Goal: Task Accomplishment & Management: Manage account settings

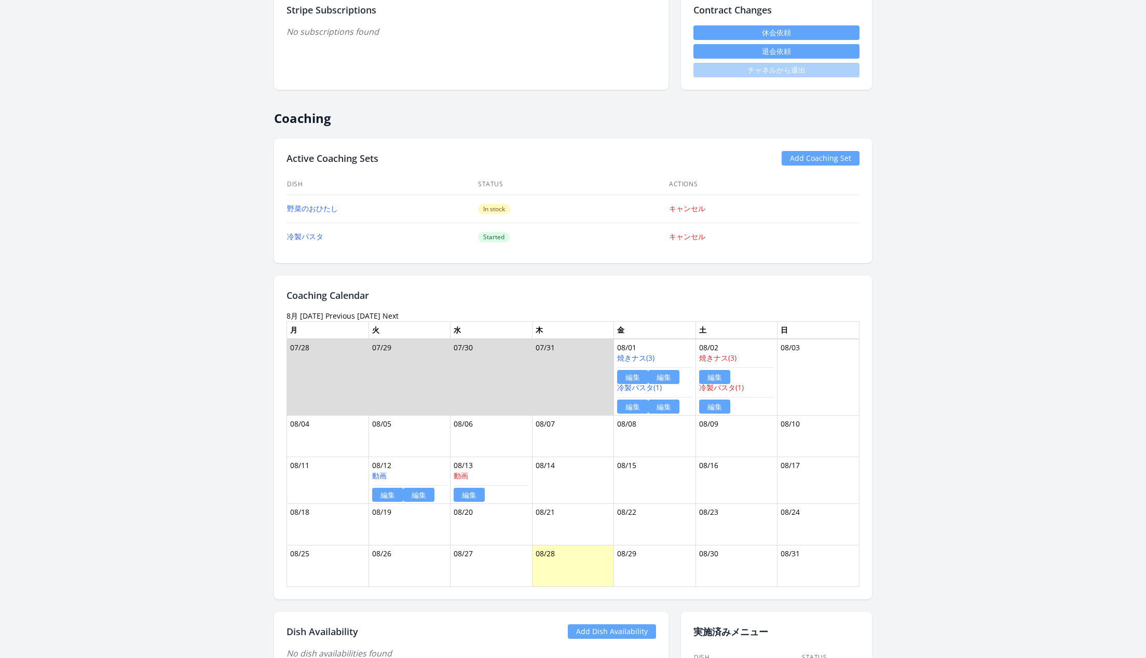
scroll to position [479, 0]
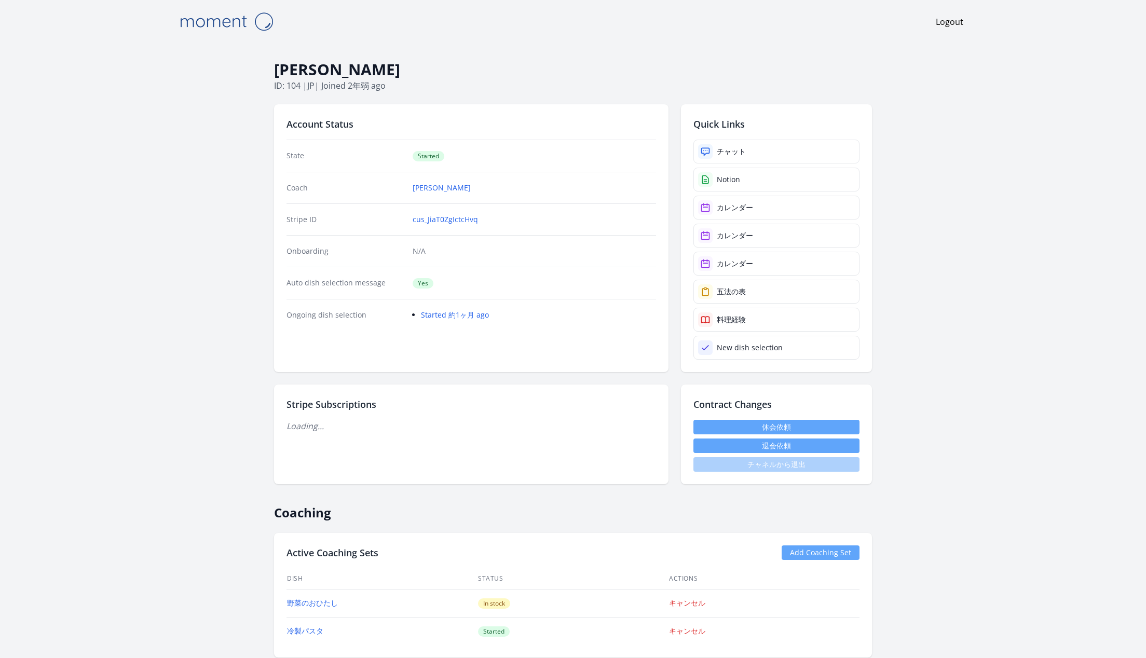
scroll to position [479, 0]
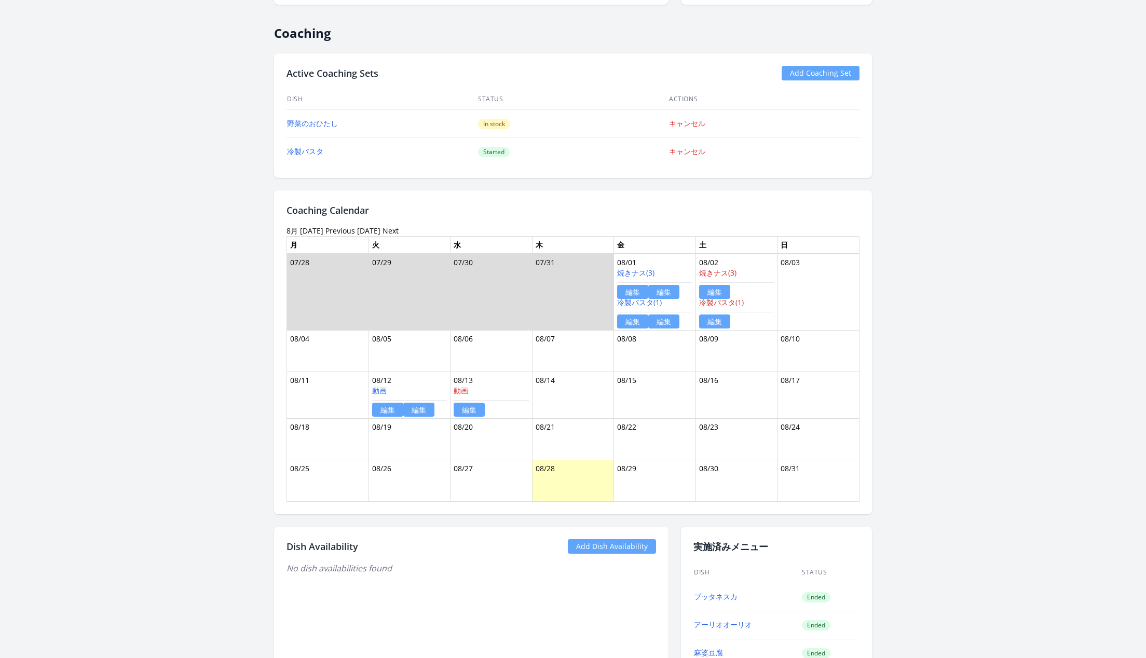
click at [662, 314] on link "編集" at bounding box center [663, 321] width 31 height 14
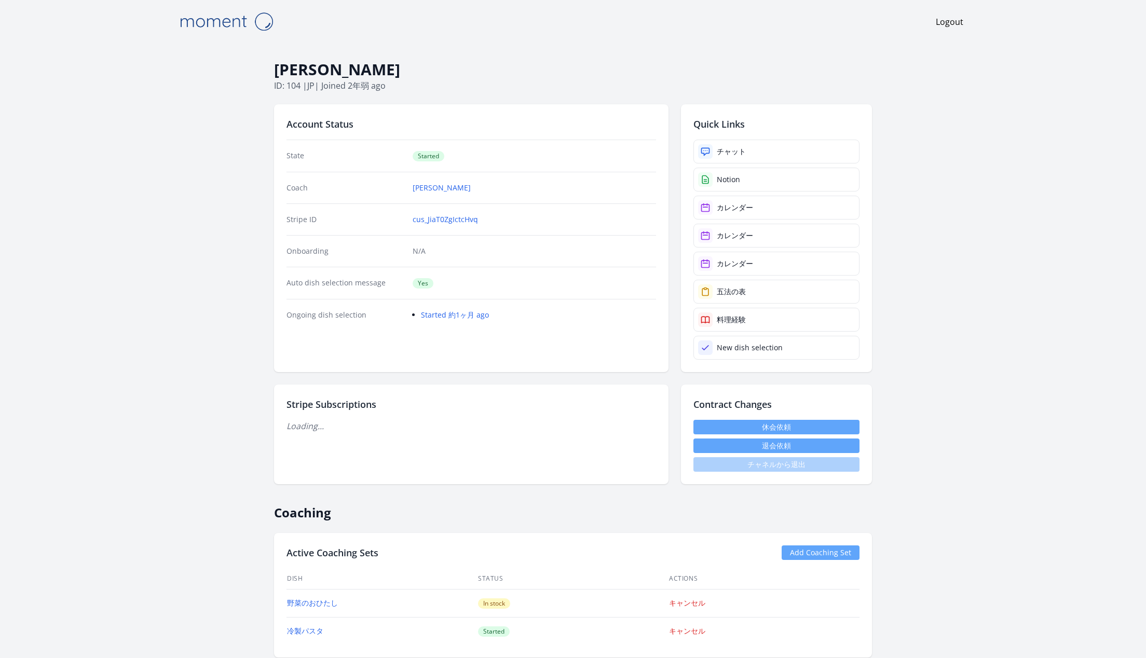
scroll to position [479, 0]
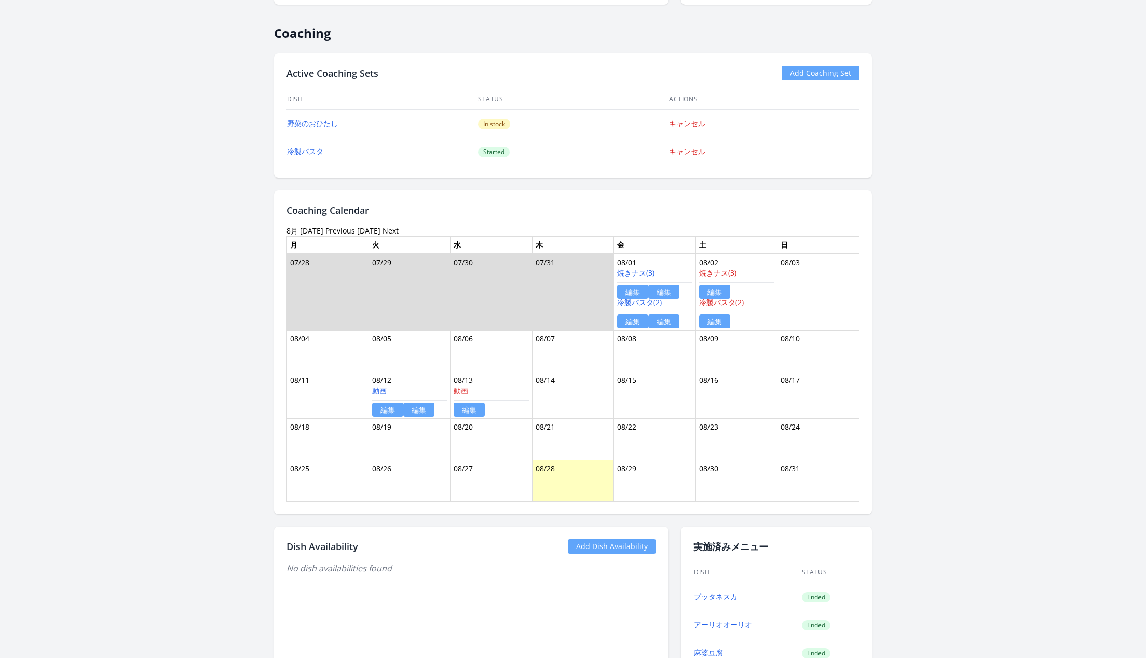
click at [414, 403] on link "編集" at bounding box center [418, 410] width 31 height 14
